Goal: Information Seeking & Learning: Learn about a topic

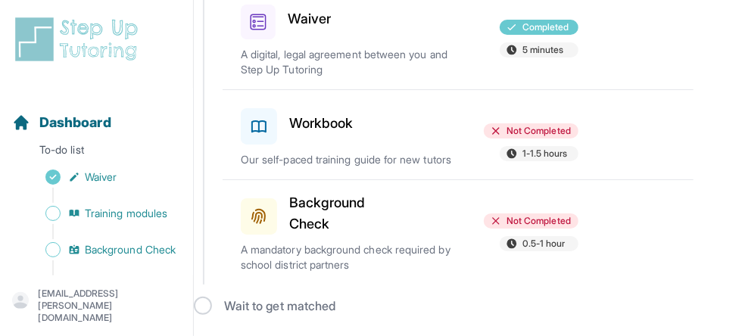
scroll to position [214, 0]
click at [303, 207] on h3 "Background Check" at bounding box center [327, 213] width 76 height 42
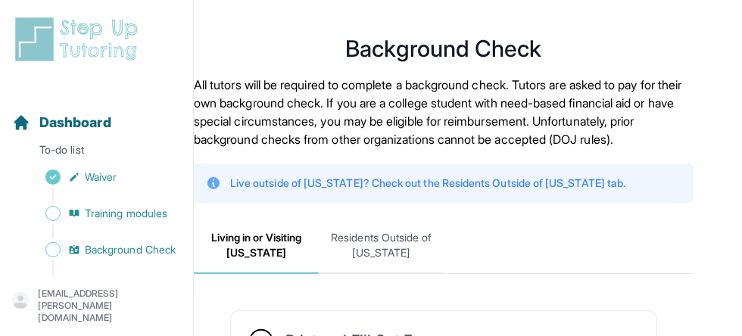
scroll to position [14, 0]
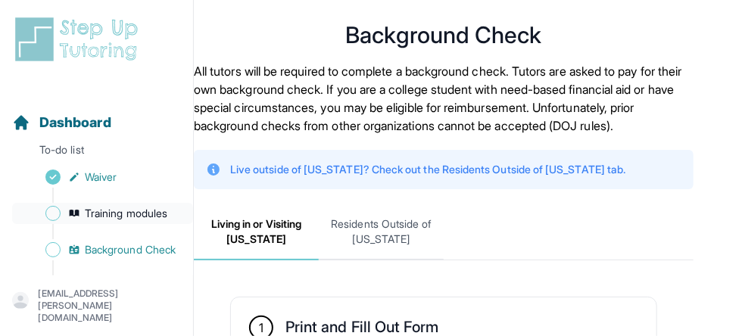
click at [131, 214] on span "Training modules" at bounding box center [126, 213] width 83 height 15
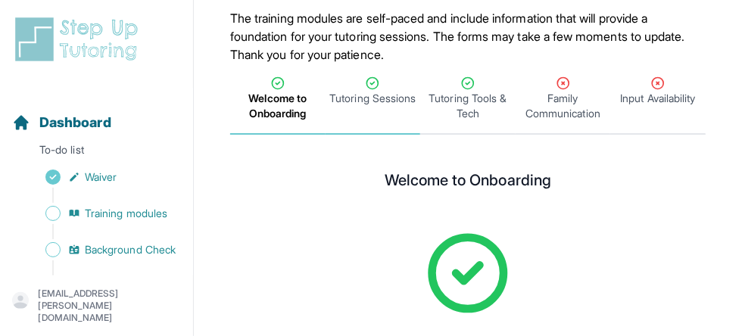
scroll to position [167, 0]
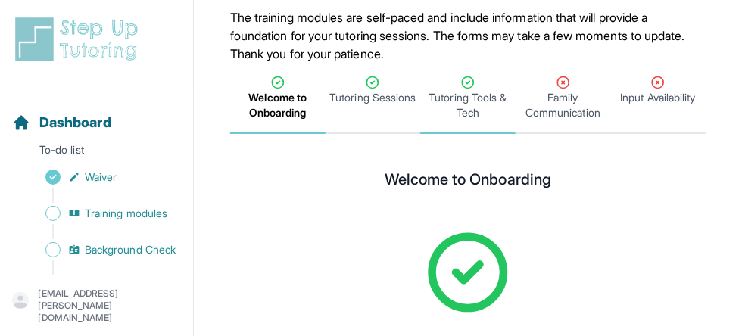
click at [456, 109] on span "Tutoring Tools & Tech" at bounding box center [467, 105] width 89 height 30
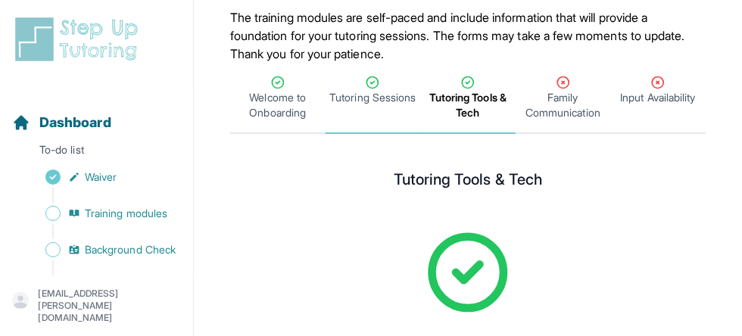
click at [396, 104] on span "Tutoring Sessions" at bounding box center [372, 97] width 86 height 15
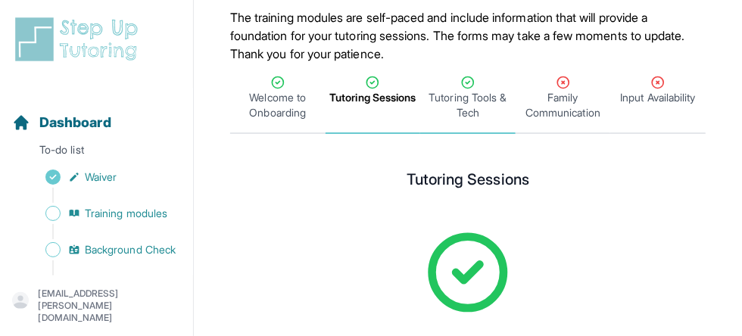
click at [458, 91] on span "Tutoring Tools & Tech" at bounding box center [467, 105] width 89 height 30
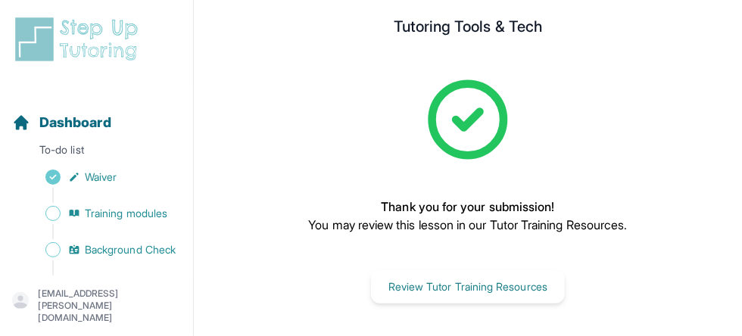
scroll to position [323, 0]
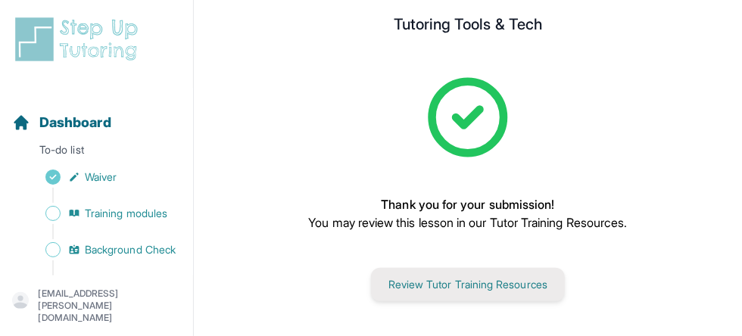
click at [442, 282] on button "Review Tutor Training Resources" at bounding box center [468, 284] width 194 height 33
